Goal: Feedback & Contribution: Leave review/rating

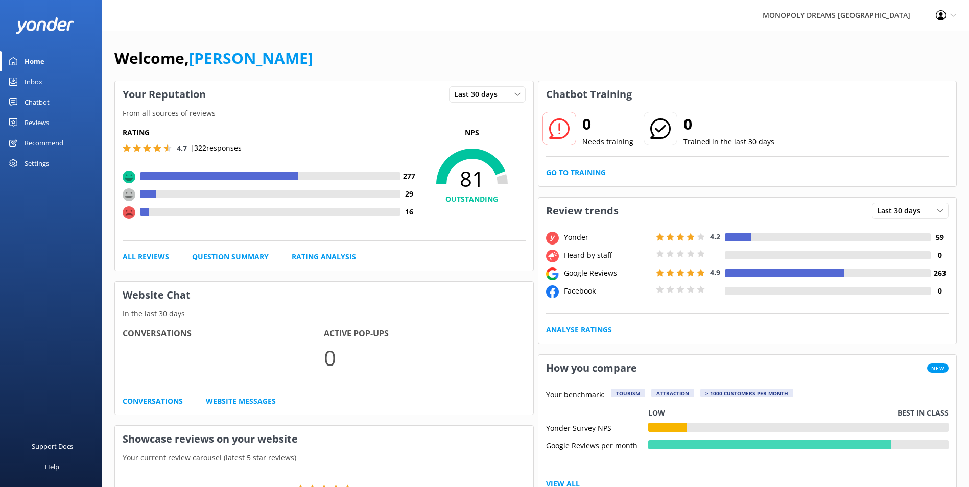
click at [29, 78] on div "Inbox" at bounding box center [34, 82] width 18 height 20
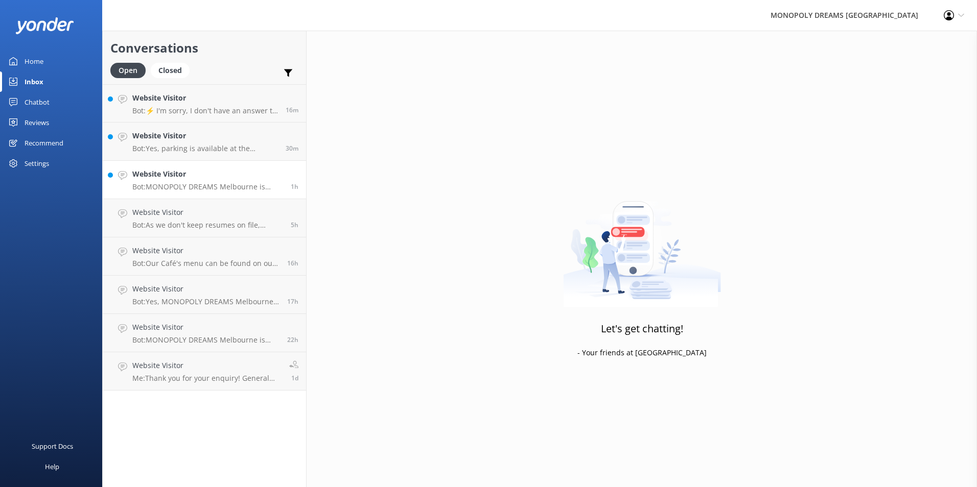
click at [182, 176] on h4 "Website Visitor" at bounding box center [207, 174] width 151 height 11
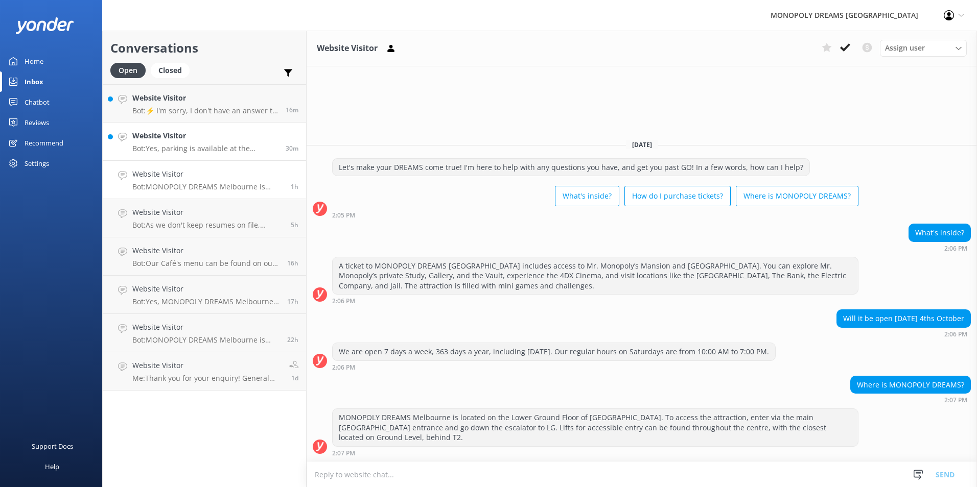
click at [215, 139] on h4 "Website Visitor" at bounding box center [205, 135] width 146 height 11
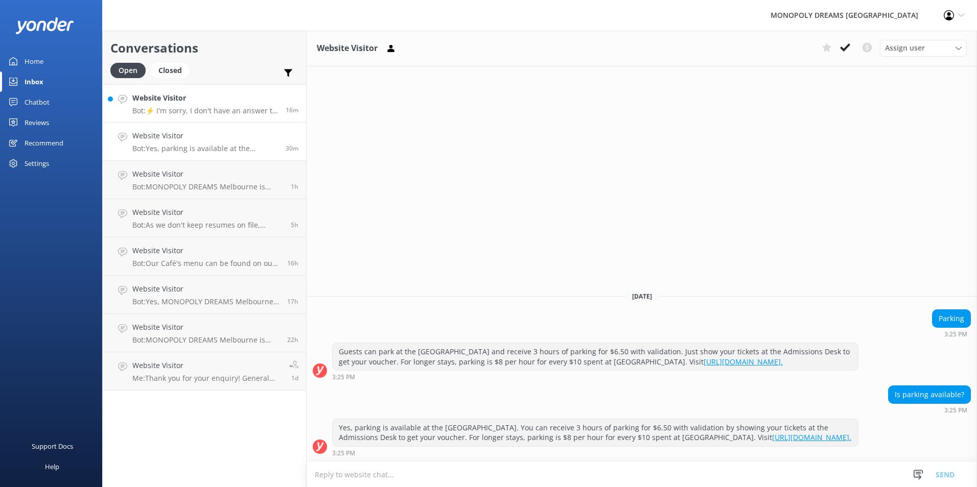
click at [219, 113] on p "Bot: ⚡ I'm sorry, I don't have an answer to your question. Could you please try…" at bounding box center [205, 110] width 146 height 9
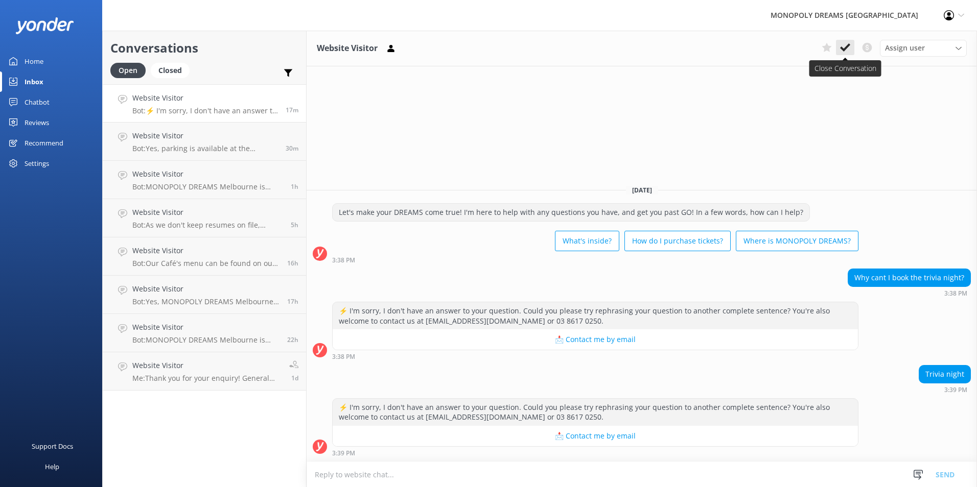
click at [845, 47] on icon at bounding box center [845, 47] width 10 height 10
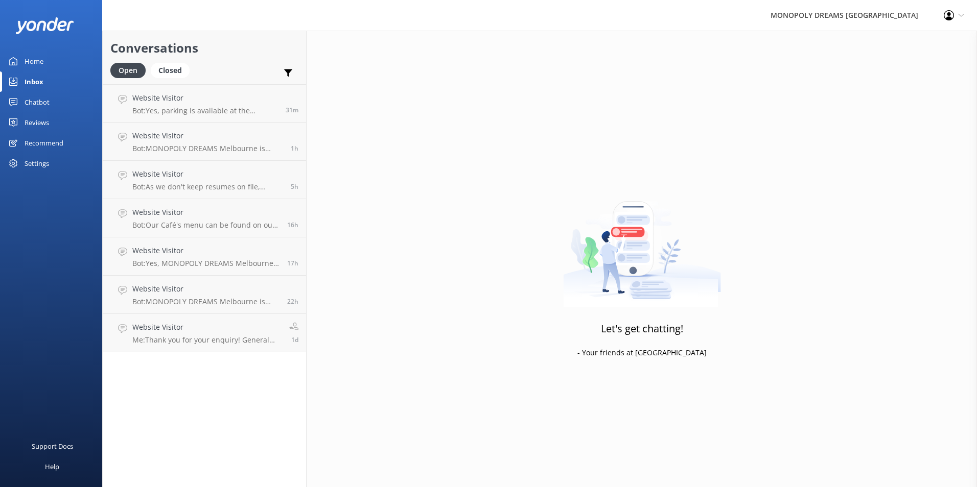
click at [52, 68] on link "Home" at bounding box center [51, 61] width 102 height 20
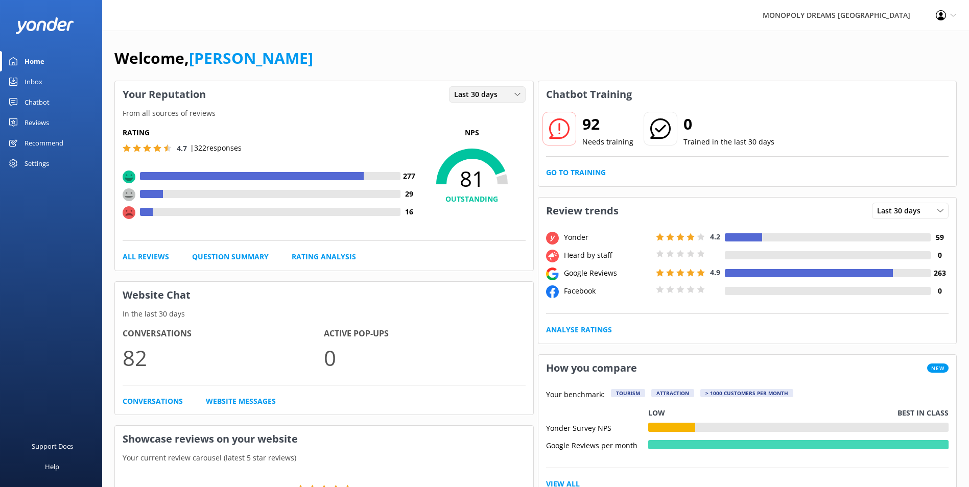
click at [477, 102] on div "Last 30 days Last 7 days Last 30 days" at bounding box center [487, 94] width 77 height 16
click at [483, 118] on div "Last 7 days" at bounding box center [471, 115] width 33 height 10
click at [501, 90] on div "Last 7 days" at bounding box center [488, 94] width 72 height 11
click at [487, 91] on span "Last 7 days" at bounding box center [476, 94] width 45 height 11
click at [46, 121] on div "Reviews" at bounding box center [37, 122] width 25 height 20
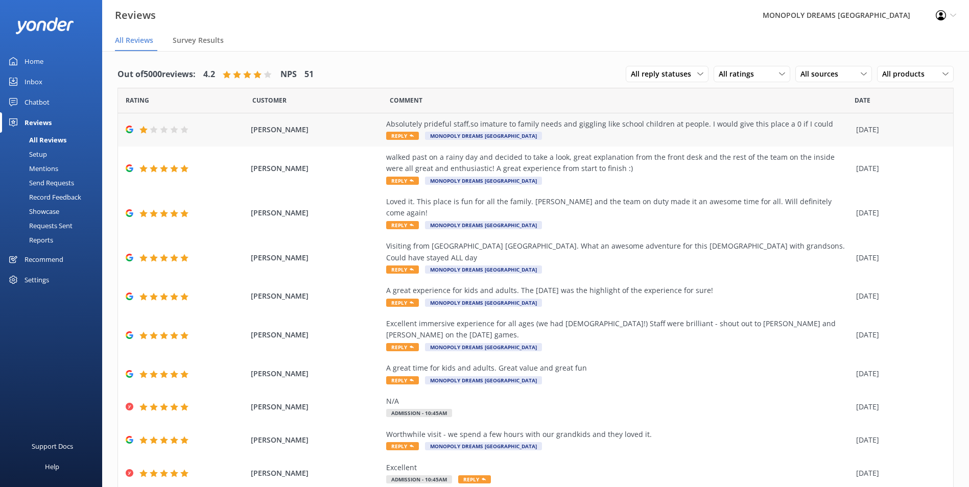
click at [620, 132] on div "Absolutely prideful staff,so imature to family needs and giggling like school c…" at bounding box center [618, 130] width 465 height 23
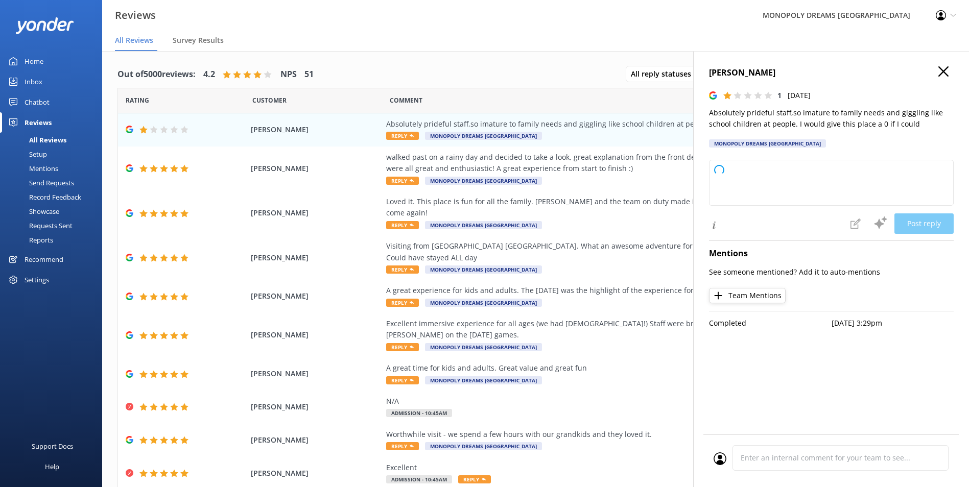
type textarea "Thank you for your feedback. We're very sorry to hear about your experience and…"
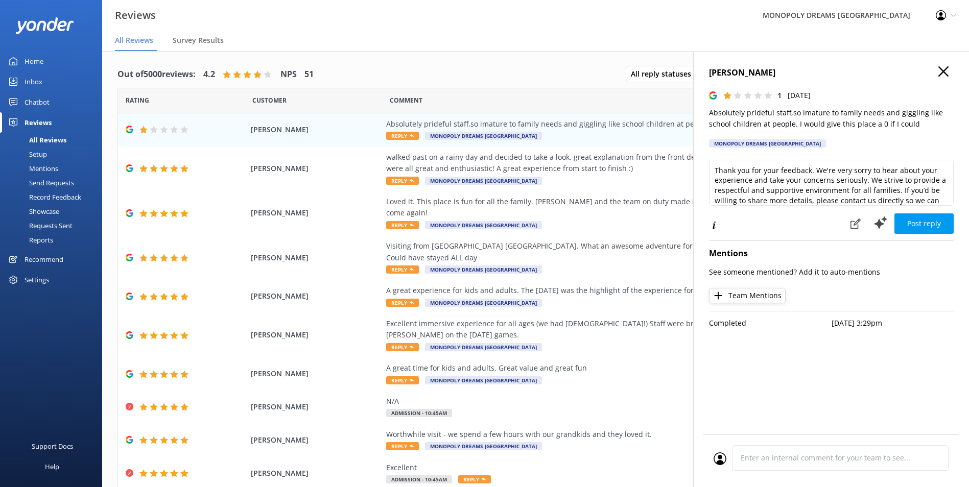
click at [944, 72] on use "button" at bounding box center [944, 71] width 10 height 10
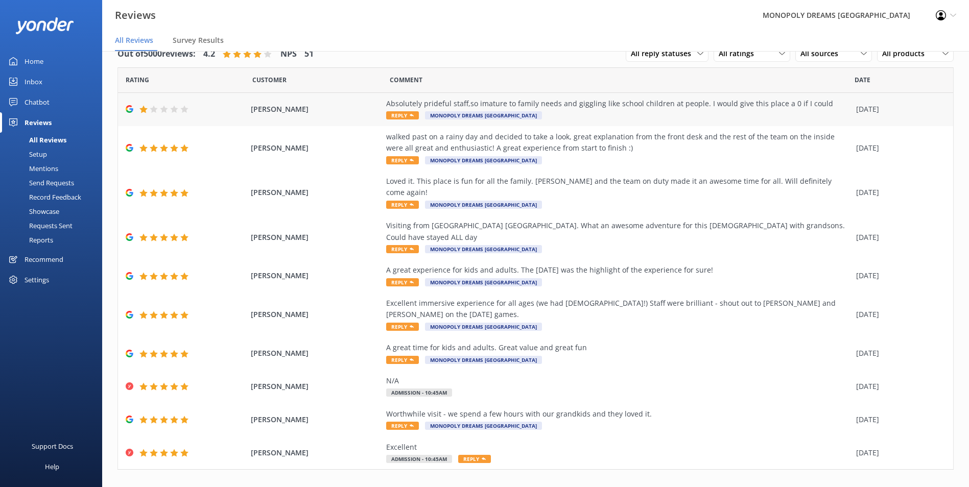
scroll to position [14, 0]
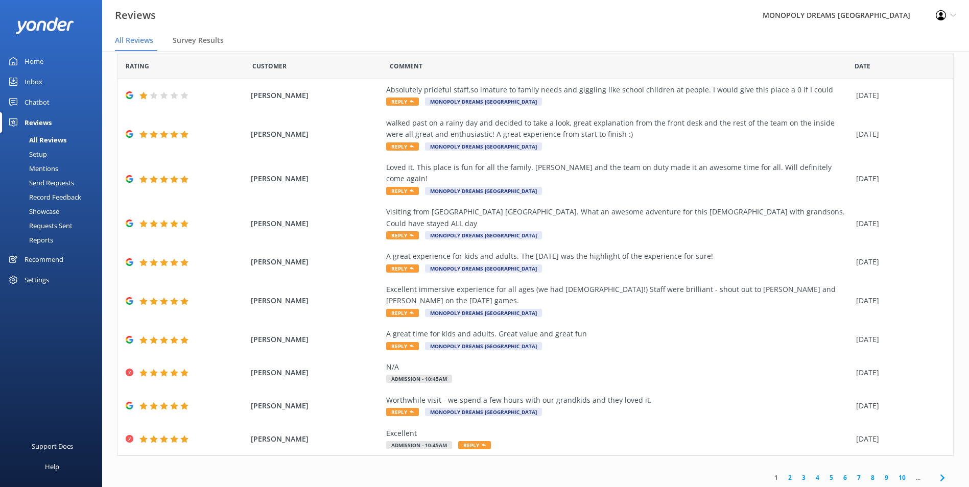
click at [938, 472] on icon at bounding box center [943, 478] width 12 height 12
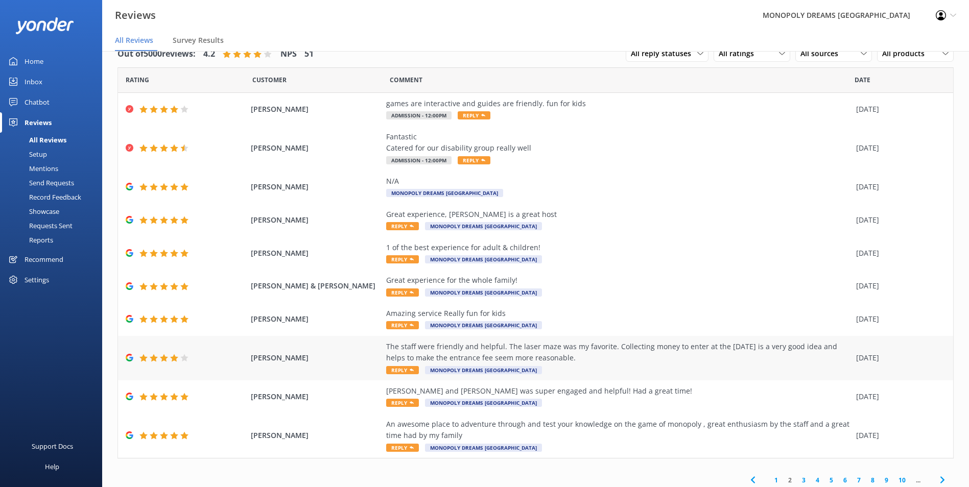
scroll to position [25, 0]
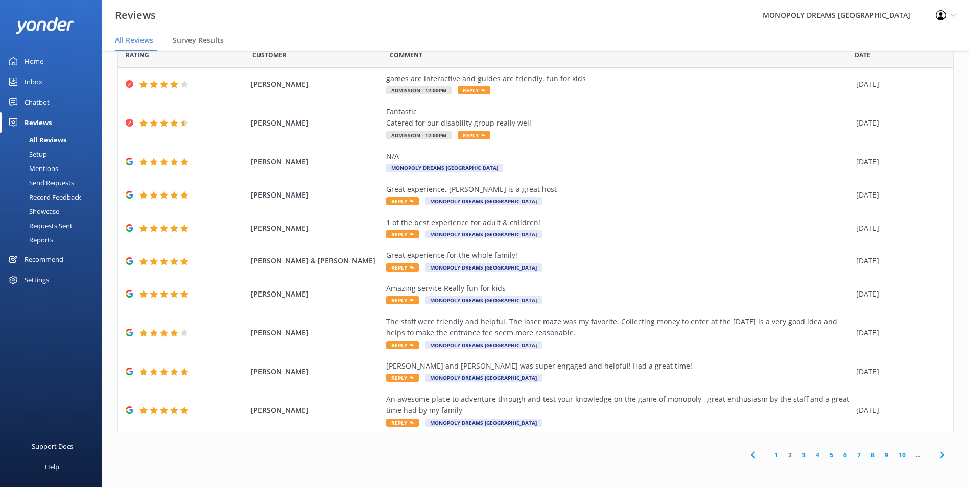
click at [937, 450] on icon at bounding box center [943, 455] width 12 height 12
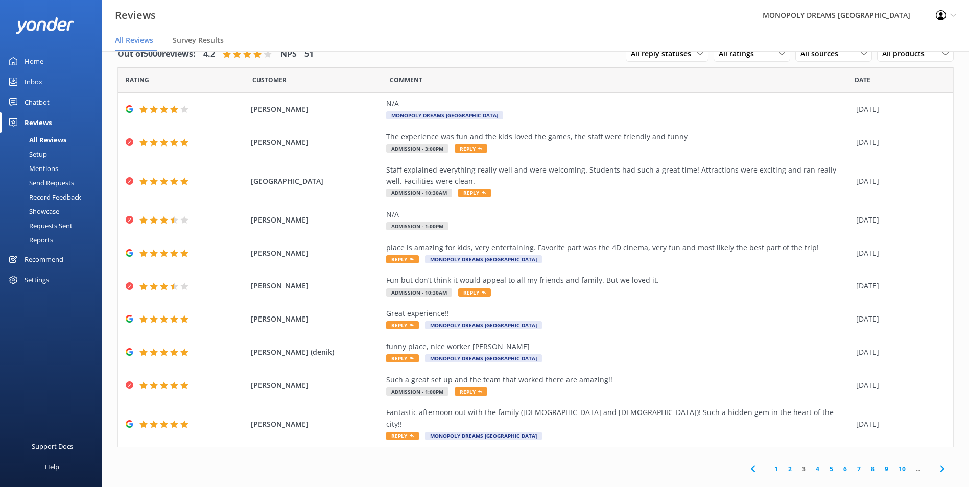
click at [937, 463] on icon at bounding box center [943, 469] width 12 height 12
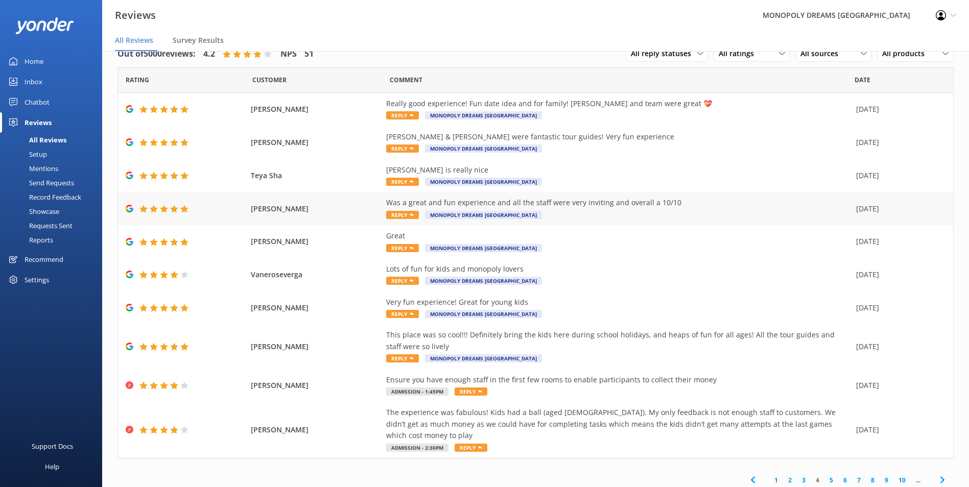
scroll to position [14, 0]
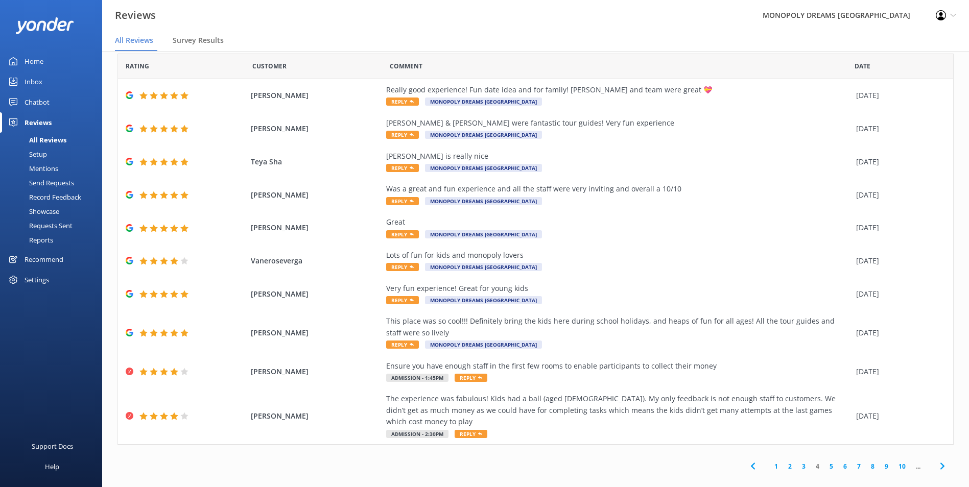
click at [937, 460] on icon at bounding box center [943, 466] width 12 height 12
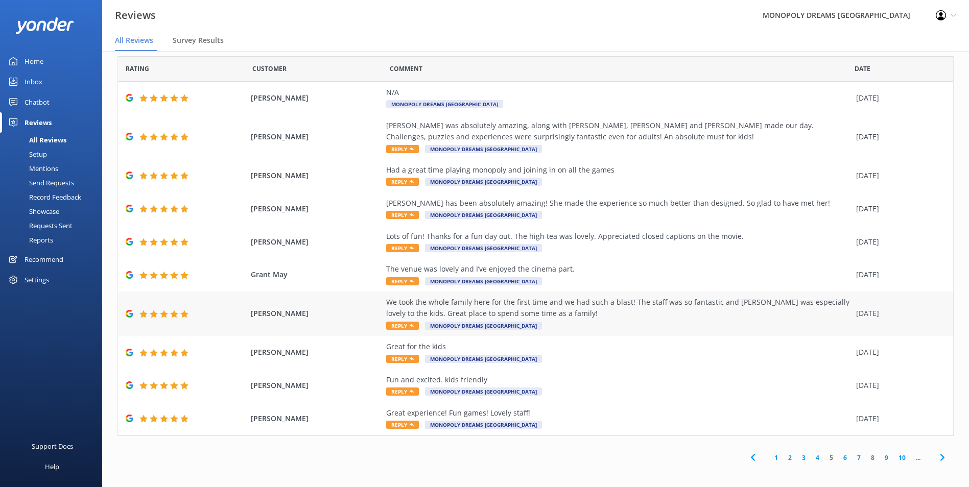
scroll to position [14, 0]
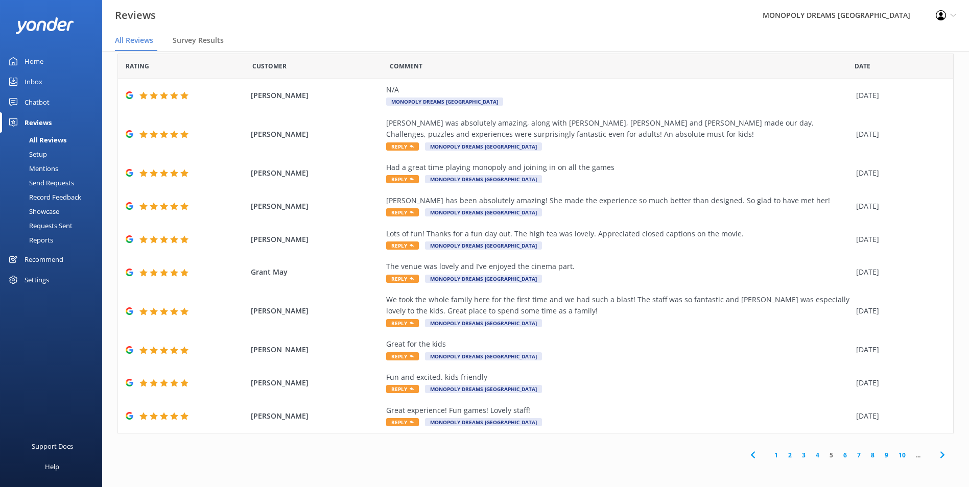
click at [770, 455] on link "1" at bounding box center [777, 456] width 14 height 10
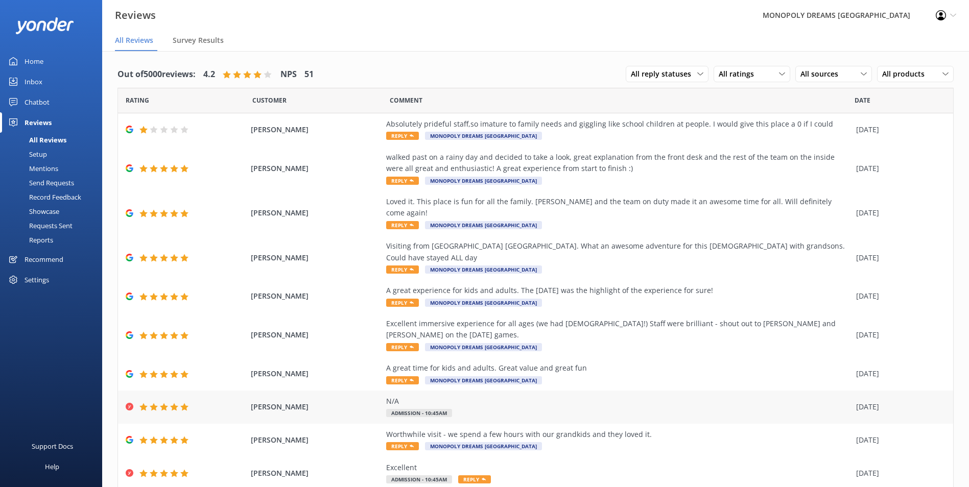
scroll to position [14, 0]
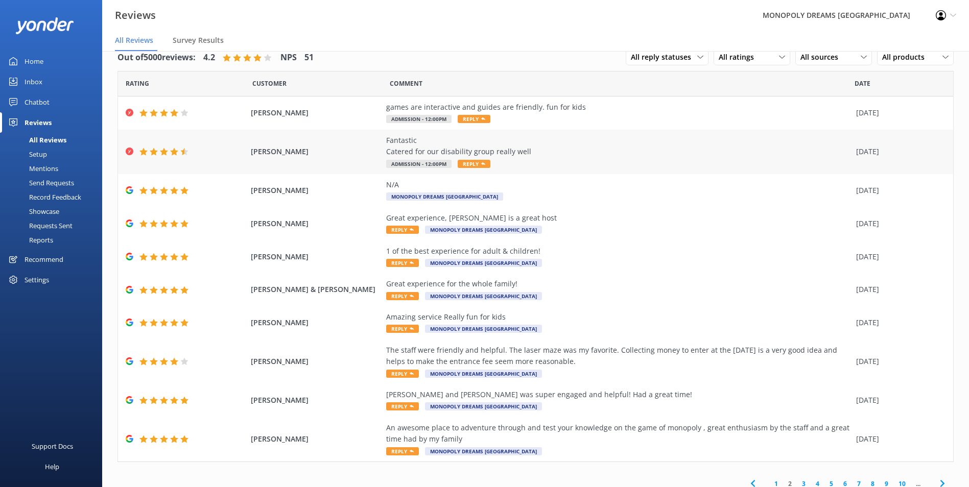
scroll to position [25, 0]
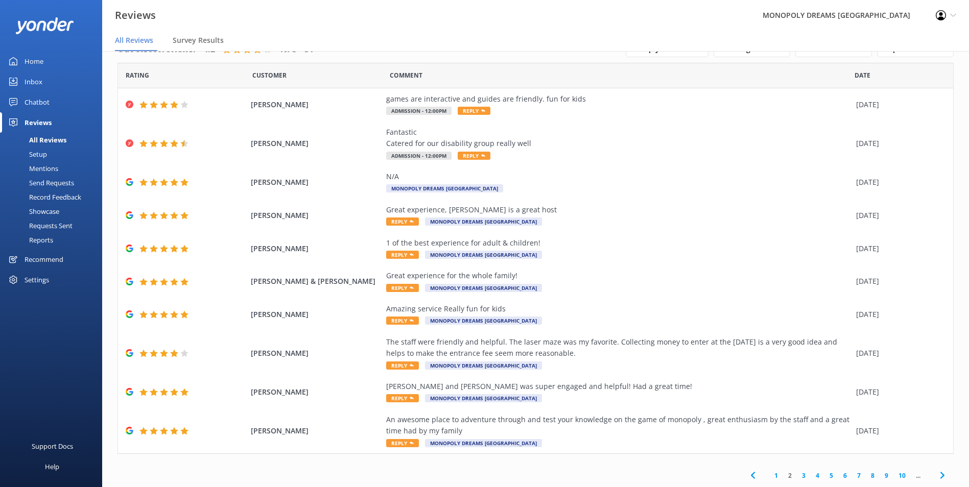
click at [940, 478] on use at bounding box center [942, 476] width 4 height 7
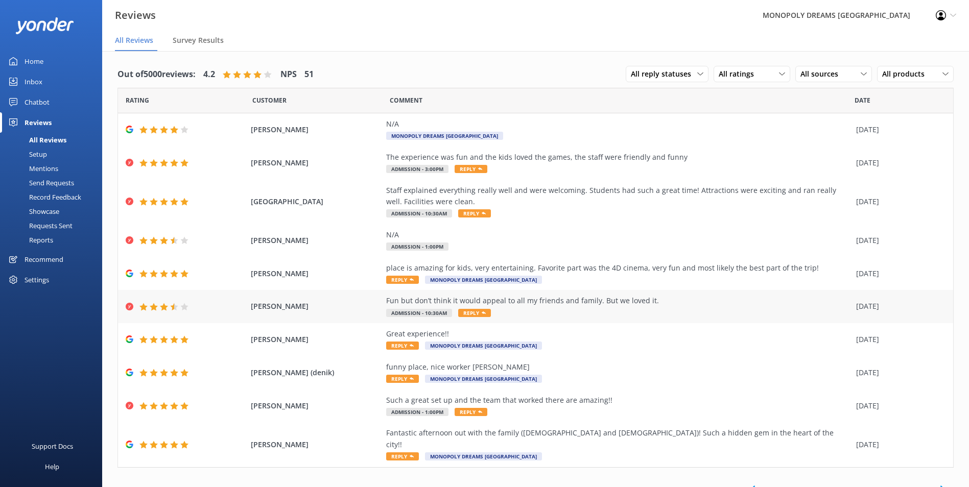
scroll to position [2, 0]
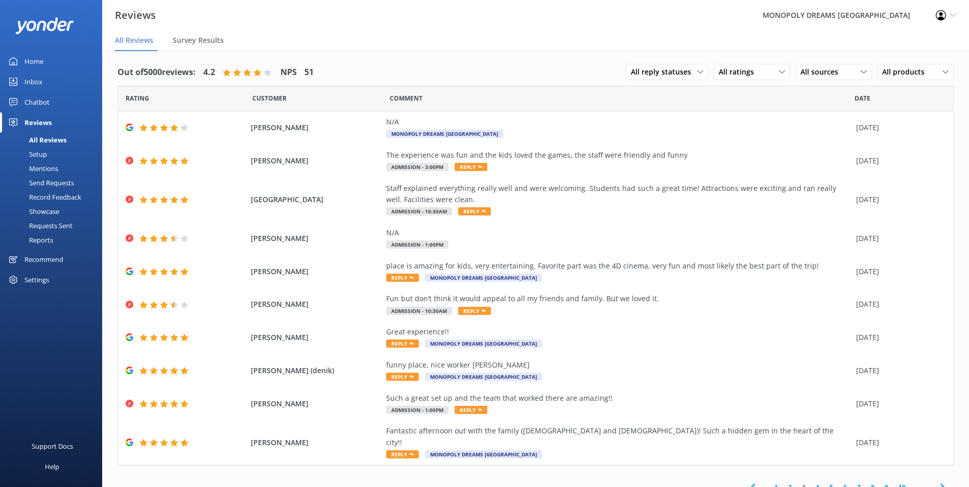
click at [937, 481] on icon at bounding box center [943, 487] width 12 height 12
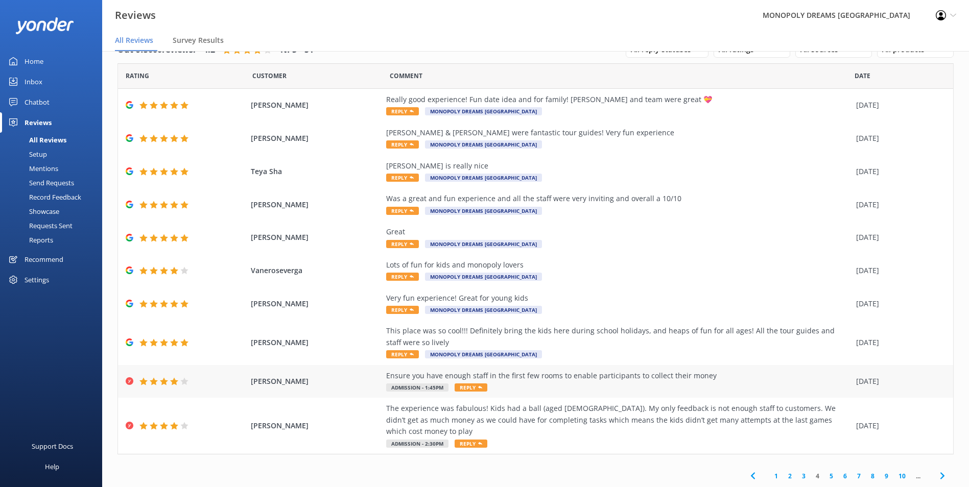
scroll to position [20, 0]
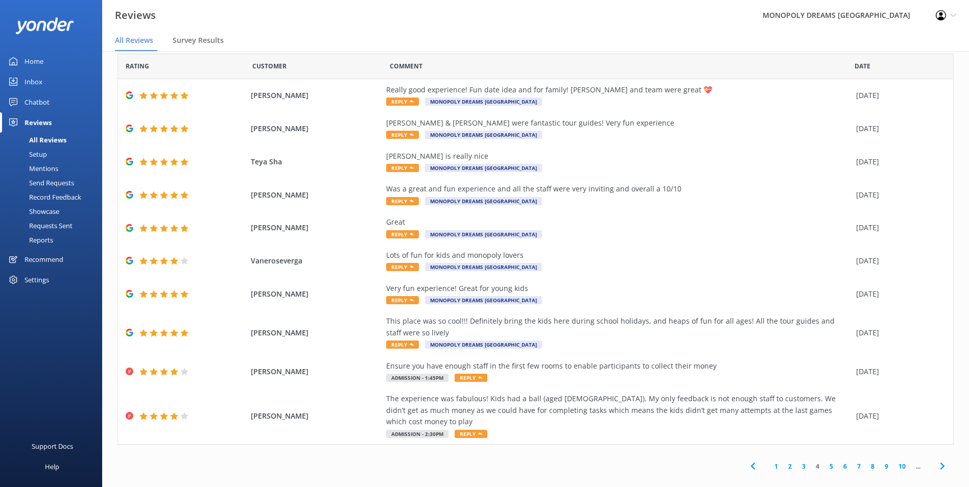
click at [937, 460] on icon at bounding box center [943, 466] width 12 height 12
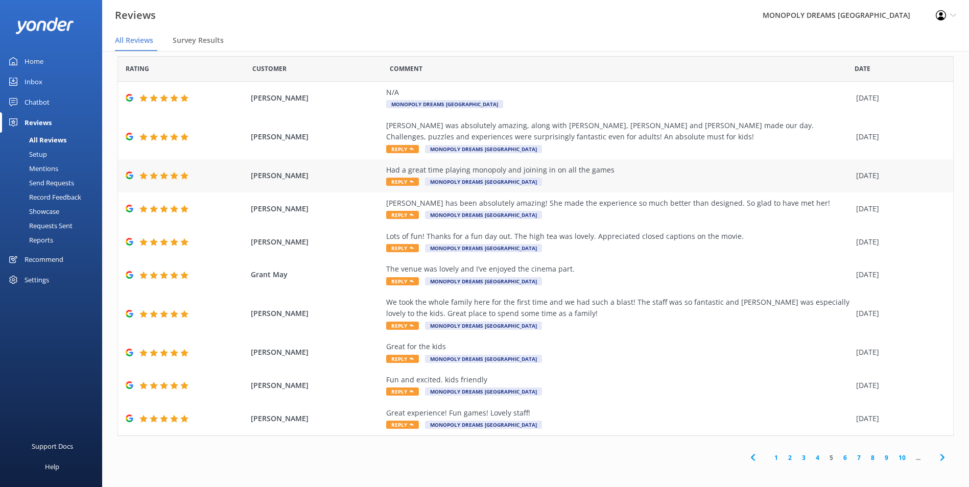
scroll to position [14, 0]
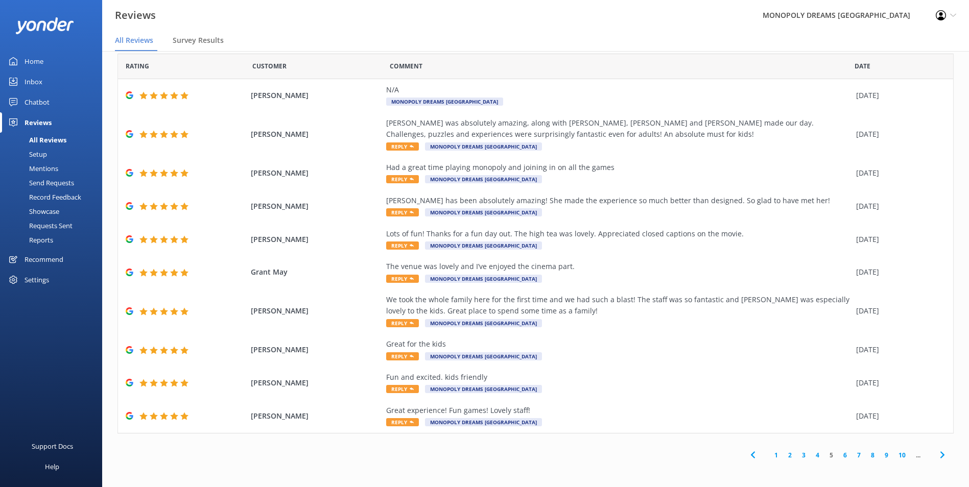
click at [937, 456] on icon at bounding box center [943, 455] width 12 height 12
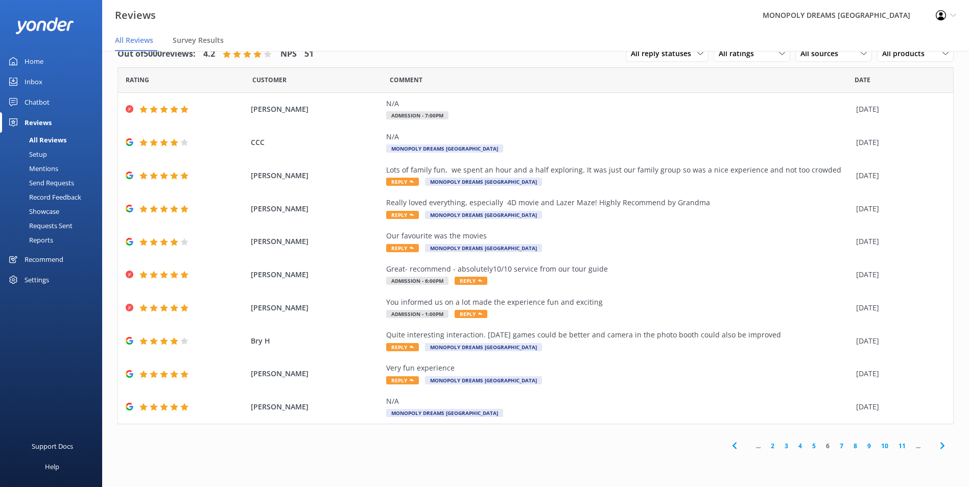
click at [941, 444] on use at bounding box center [942, 446] width 4 height 7
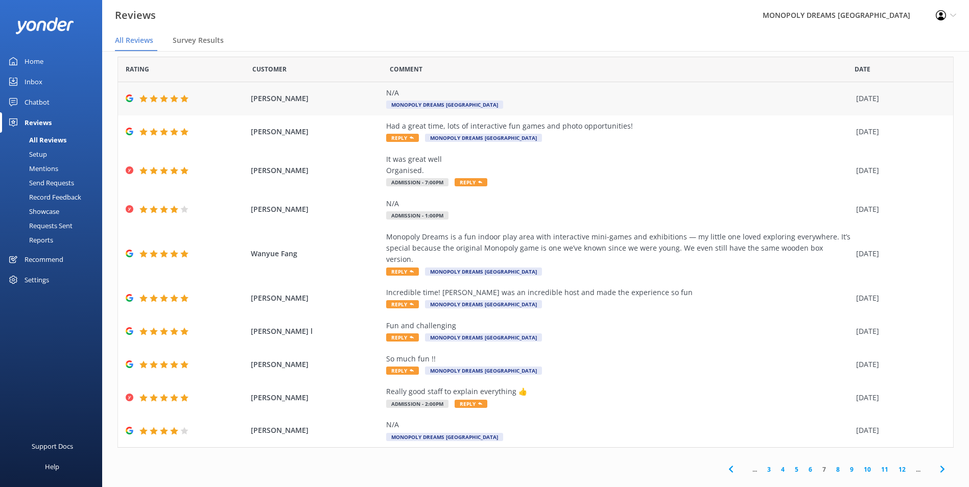
scroll to position [14, 0]
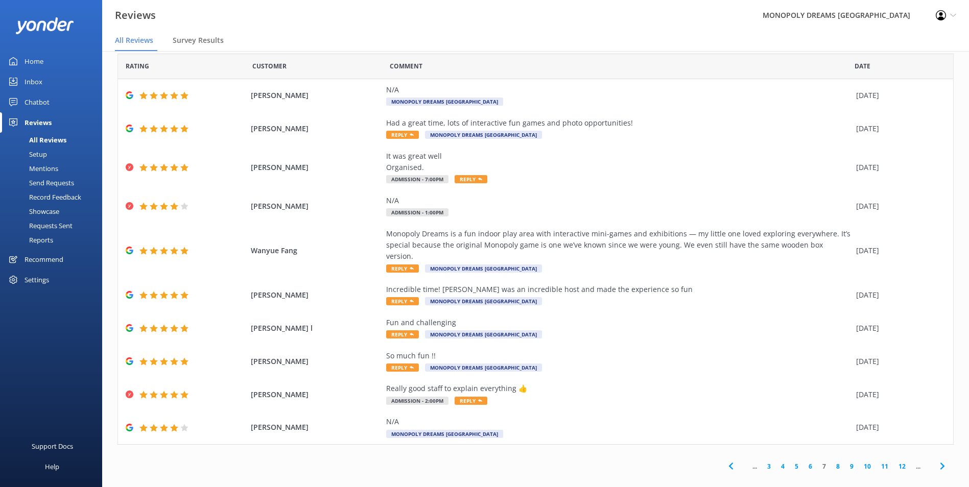
click at [931, 458] on span at bounding box center [942, 466] width 23 height 23
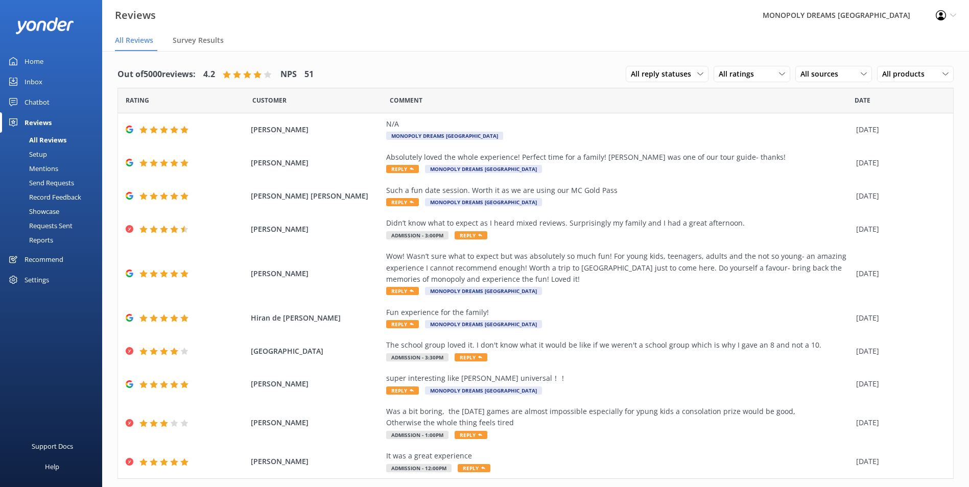
click at [57, 135] on div "All Reviews" at bounding box center [36, 140] width 60 height 14
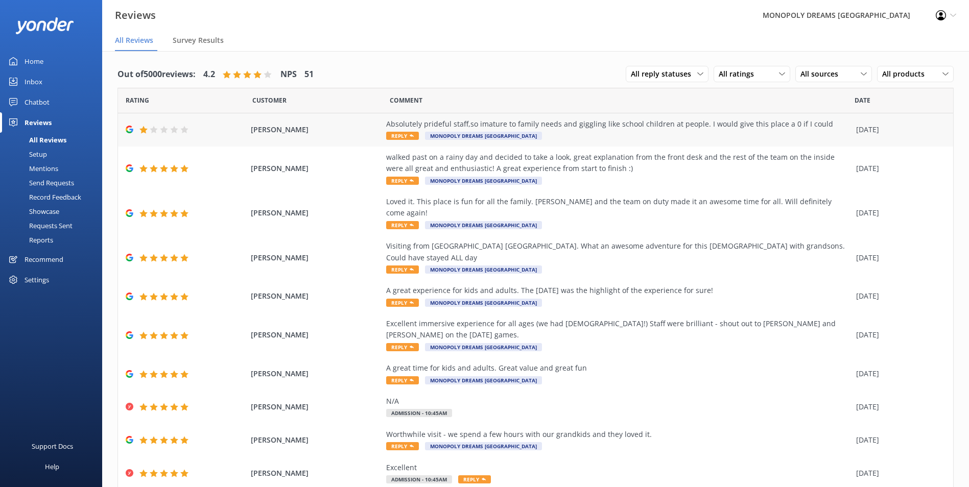
click at [597, 132] on div "Absolutely prideful staff,so imature to family needs and giggling like school c…" at bounding box center [618, 130] width 465 height 23
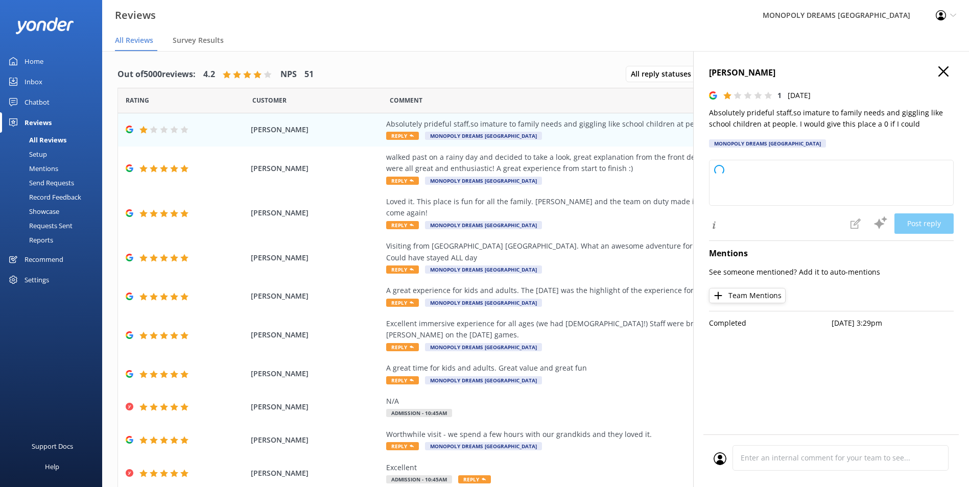
type textarea "Thank you for your feedback. We're very sorry to hear about your experience and…"
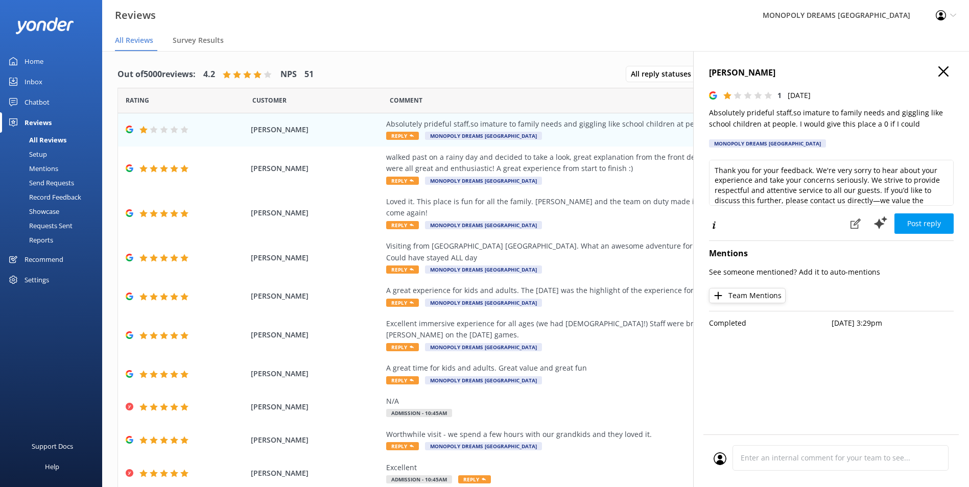
click at [944, 73] on icon "button" at bounding box center [944, 71] width 10 height 10
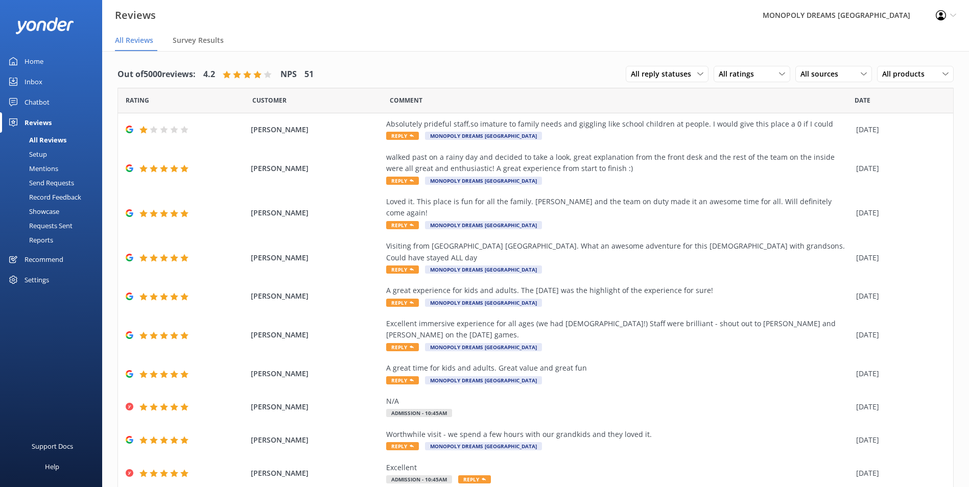
click at [43, 54] on link "Home" at bounding box center [51, 61] width 102 height 20
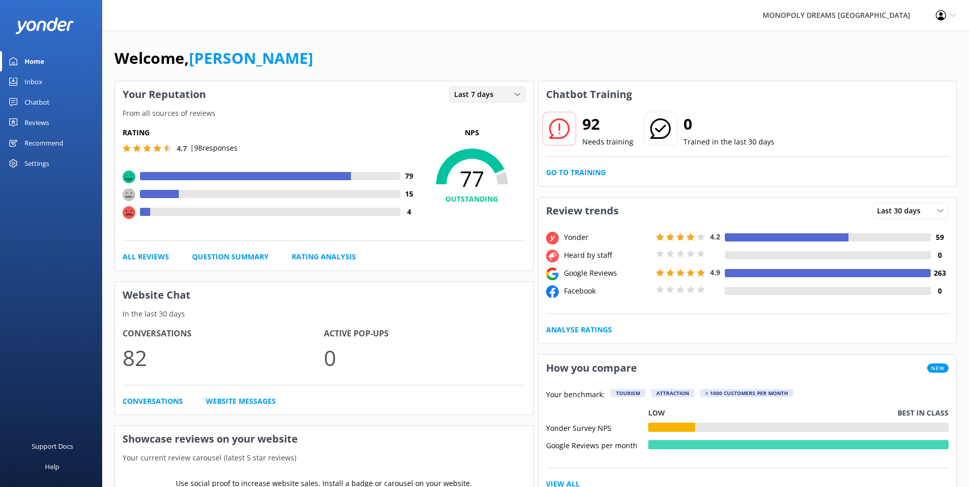
click at [497, 98] on span "Last 7 days" at bounding box center [476, 94] width 45 height 11
click at [466, 90] on span "Last 7 days" at bounding box center [476, 94] width 45 height 11
click at [474, 128] on link "Last 30 days" at bounding box center [495, 136] width 91 height 20
